Goal: Information Seeking & Learning: Learn about a topic

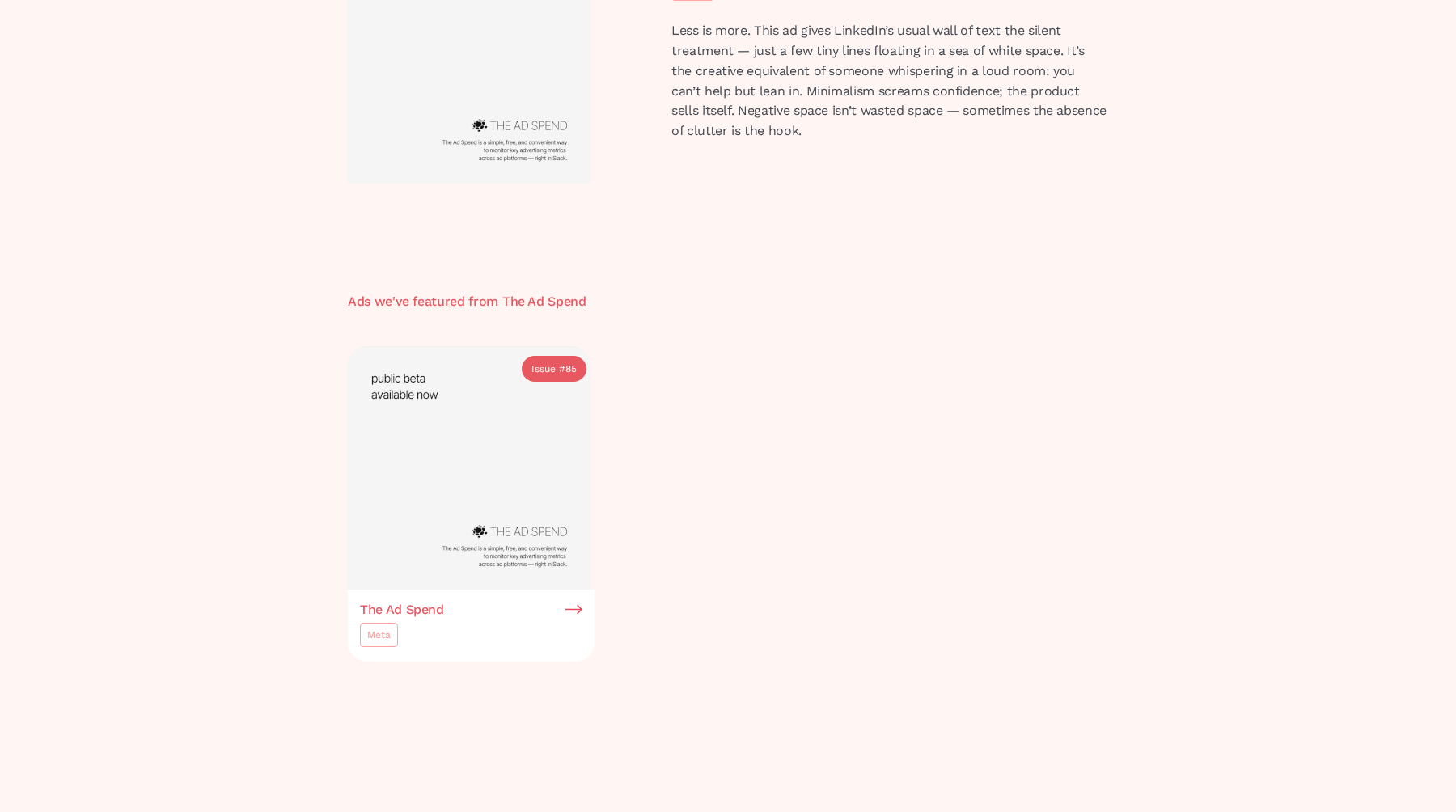
scroll to position [179, 0]
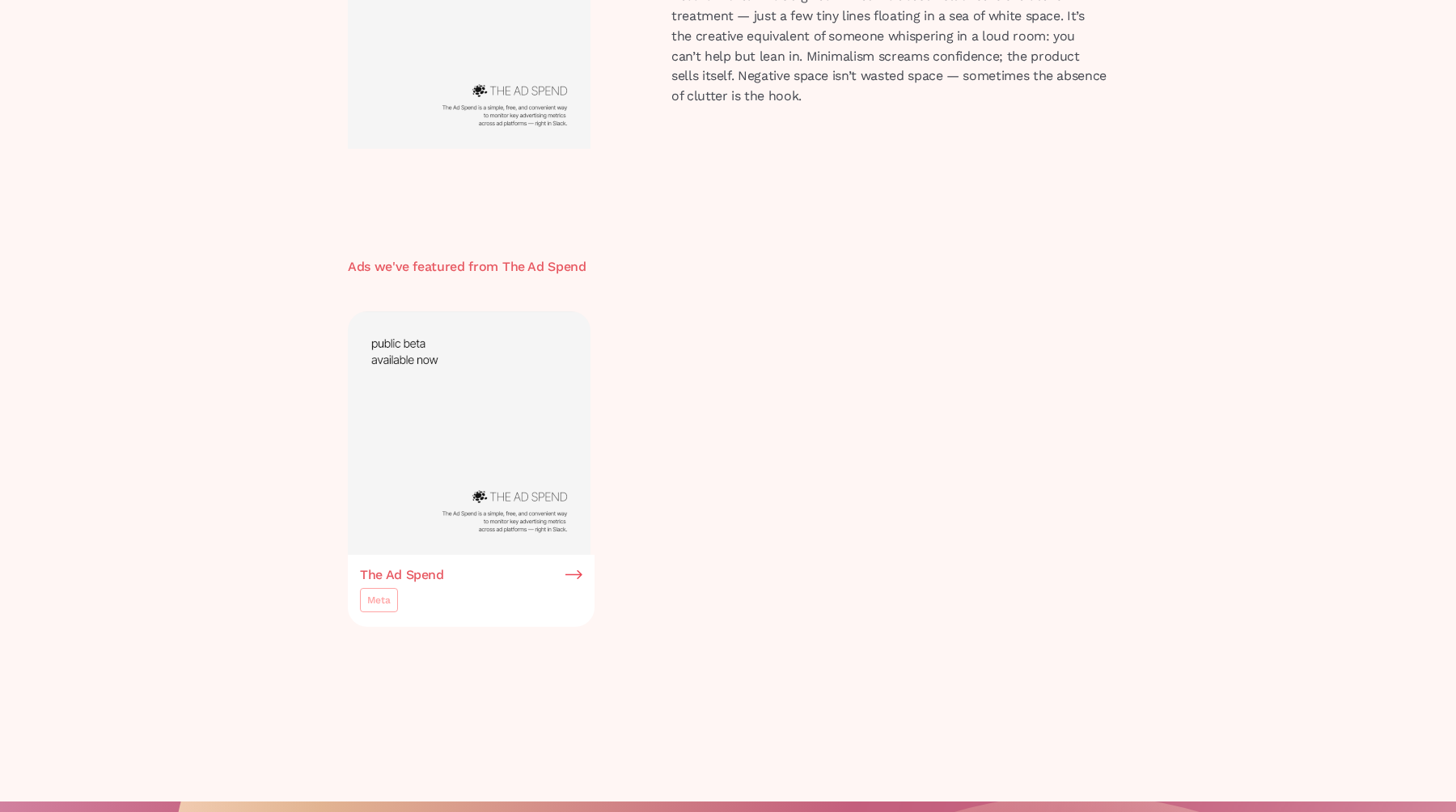
click at [549, 338] on div "Issue #" at bounding box center [548, 334] width 34 height 17
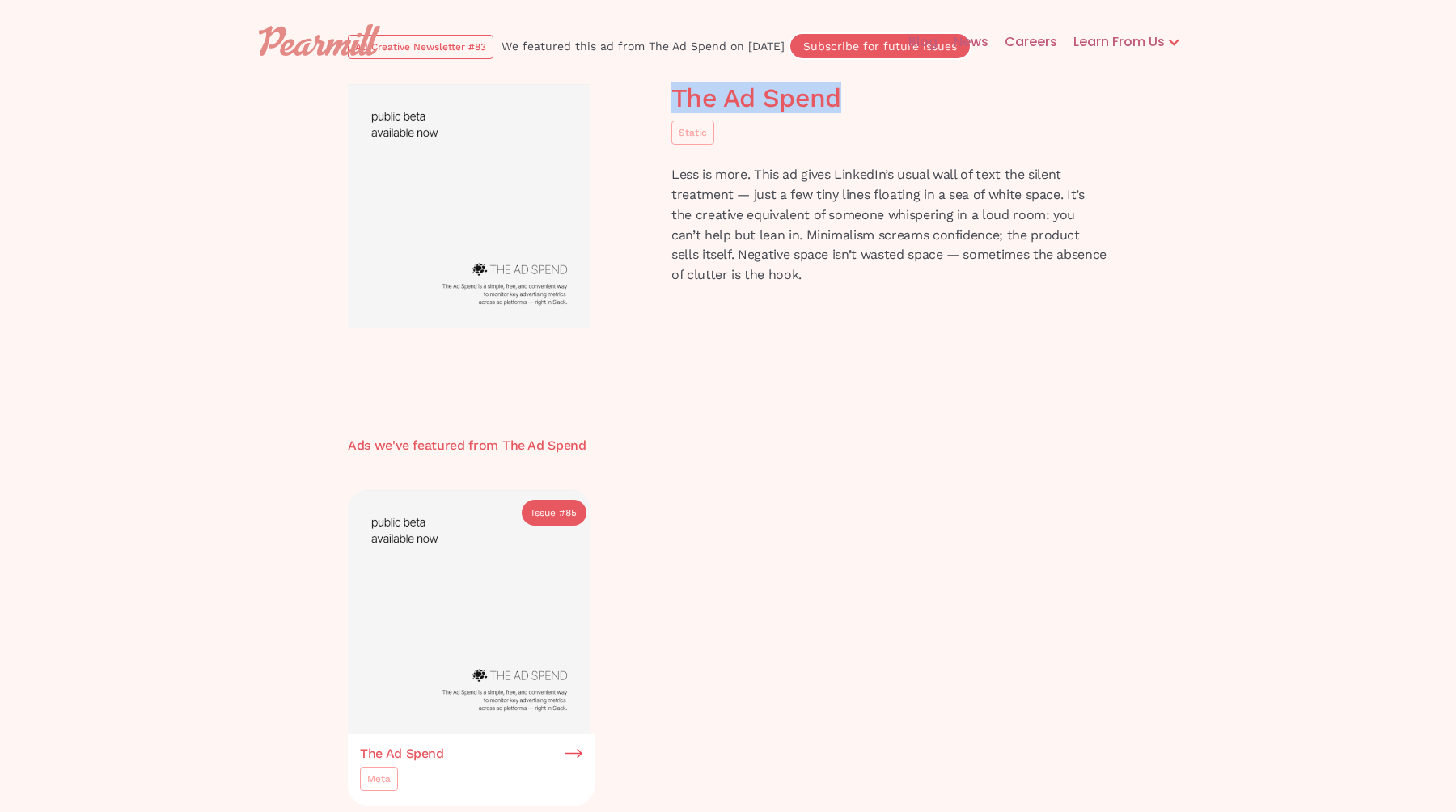
drag, startPoint x: 865, startPoint y: 91, endPoint x: 663, endPoint y: 87, distance: 202.0
click at [663, 87] on div "The Ad Spend Static Less is more. This ad gives LinkedIn’s usual wall of text t…" at bounding box center [890, 191] width 453 height 215
